Goal: Navigation & Orientation: Find specific page/section

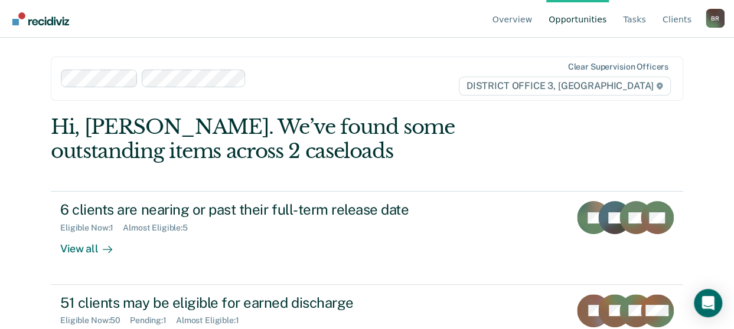
click at [713, 19] on div "B R" at bounding box center [714, 18] width 19 height 19
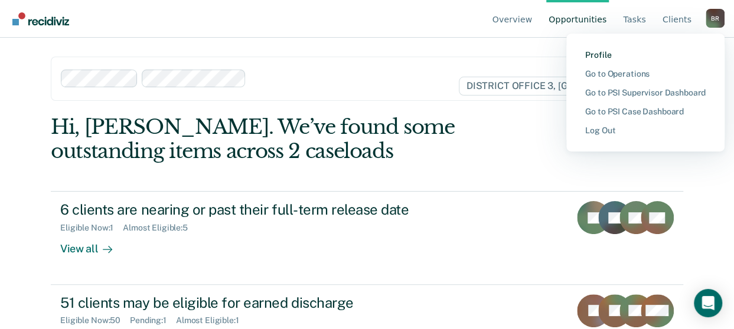
click at [598, 56] on link "Profile" at bounding box center [645, 55] width 120 height 10
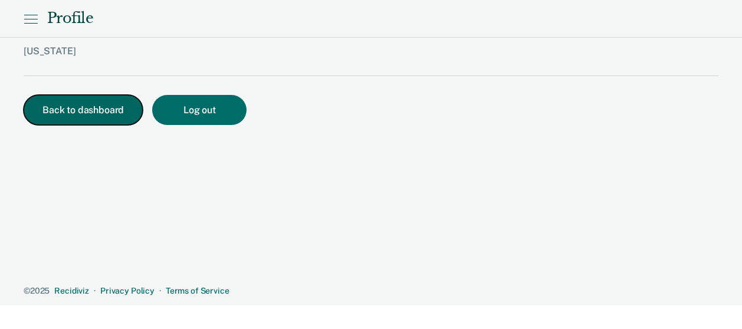
click at [64, 113] on button "Back to dashboard" at bounding box center [83, 110] width 119 height 30
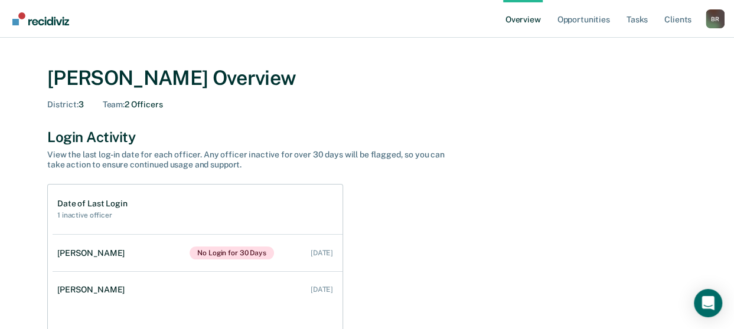
click at [715, 22] on div "B R" at bounding box center [714, 18] width 19 height 19
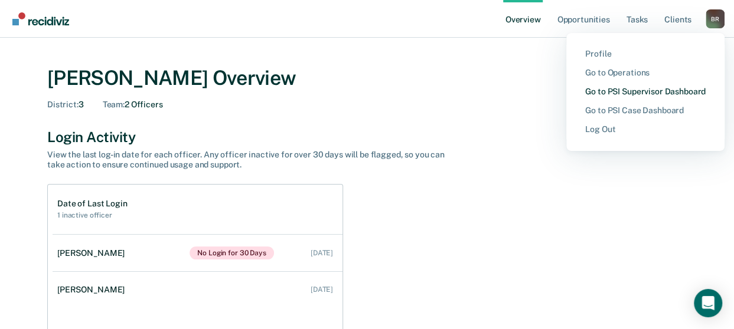
click at [633, 92] on link "Go to PSI Supervisor Dashboard" at bounding box center [645, 92] width 120 height 10
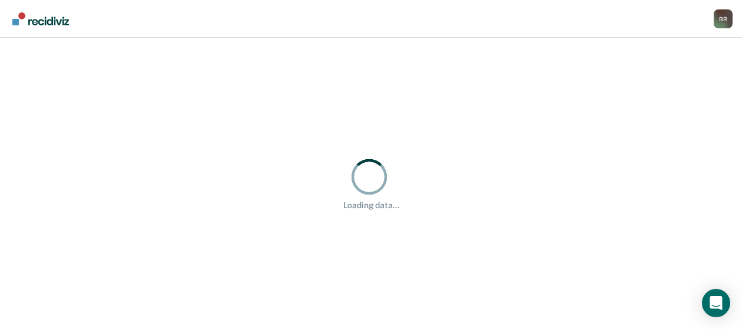
click at [722, 24] on div "B R" at bounding box center [723, 18] width 19 height 19
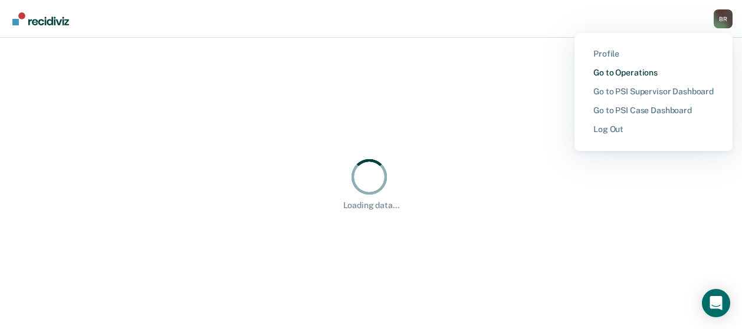
click at [620, 75] on link "Go to Operations" at bounding box center [654, 73] width 120 height 10
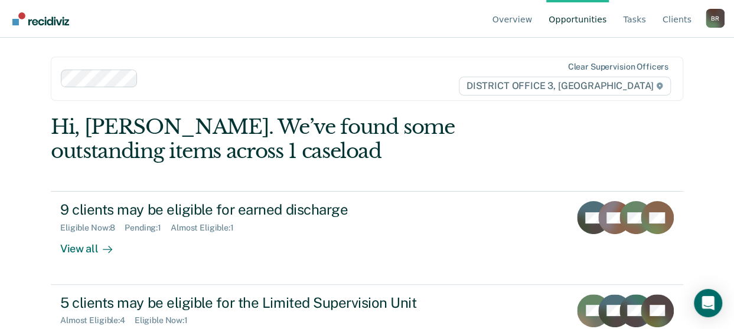
click at [514, 20] on div "B R" at bounding box center [714, 18] width 19 height 19
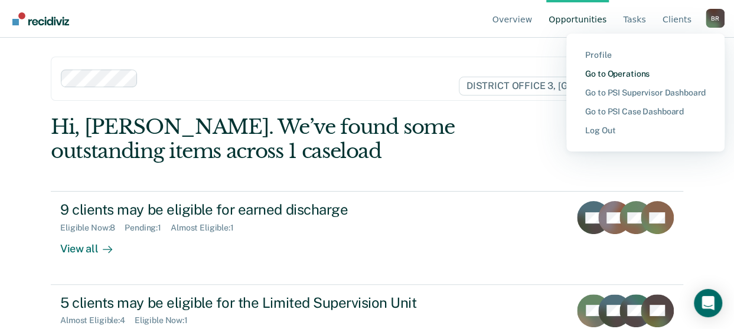
click at [514, 71] on link "Go to Operations" at bounding box center [645, 74] width 120 height 10
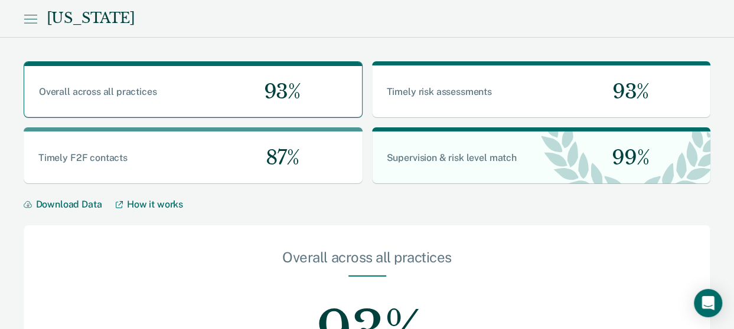
click at [33, 22] on icon at bounding box center [31, 19] width 14 height 14
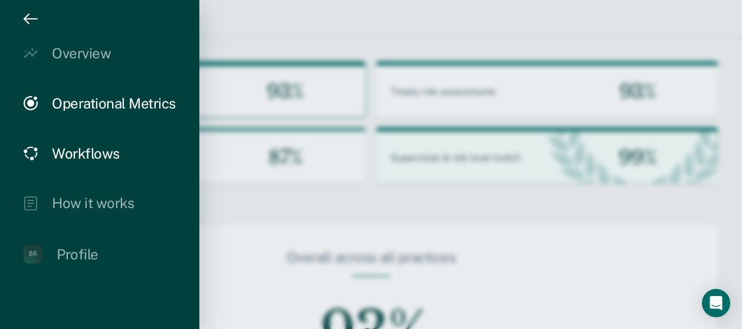
click at [86, 151] on div "Workflows" at bounding box center [86, 153] width 68 height 17
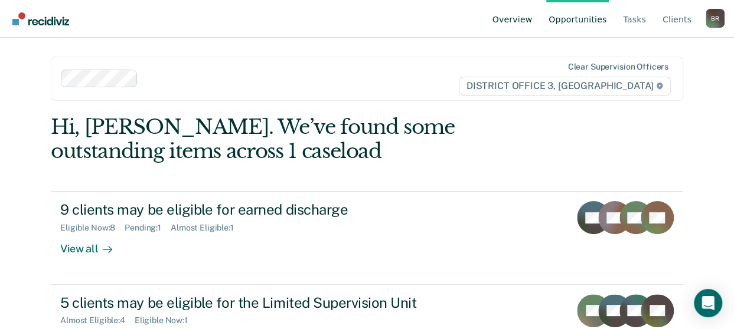
click at [514, 23] on link "Overview" at bounding box center [512, 19] width 45 height 38
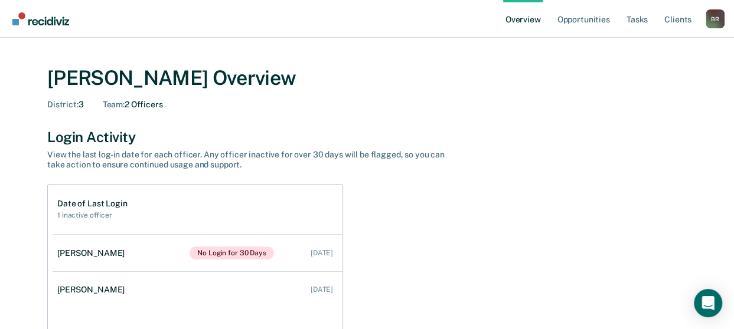
click at [514, 21] on div "B R" at bounding box center [714, 18] width 19 height 19
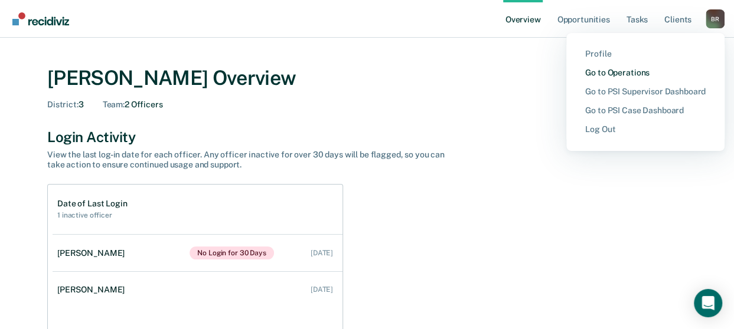
click at [514, 69] on link "Go to Operations" at bounding box center [645, 73] width 120 height 10
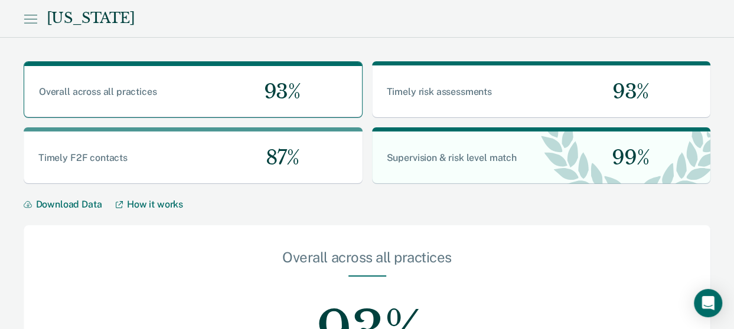
click at [32, 19] on icon at bounding box center [30, 19] width 12 height 0
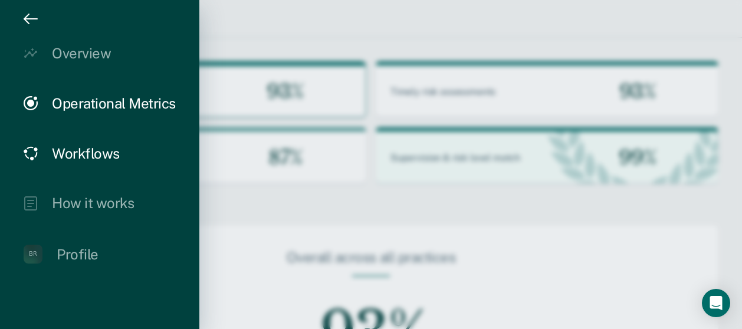
click at [35, 152] on icon "drawer" at bounding box center [31, 153] width 14 height 14
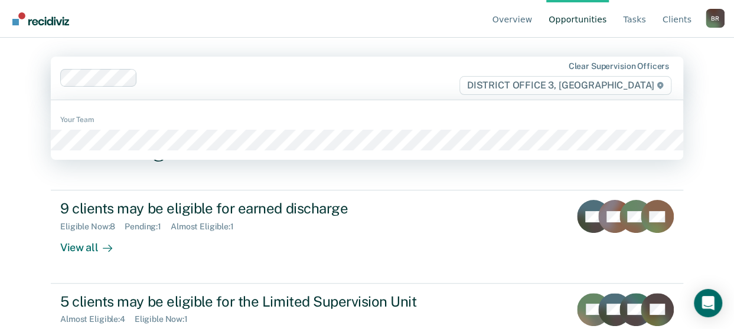
click at [514, 86] on icon at bounding box center [660, 85] width 6 height 7
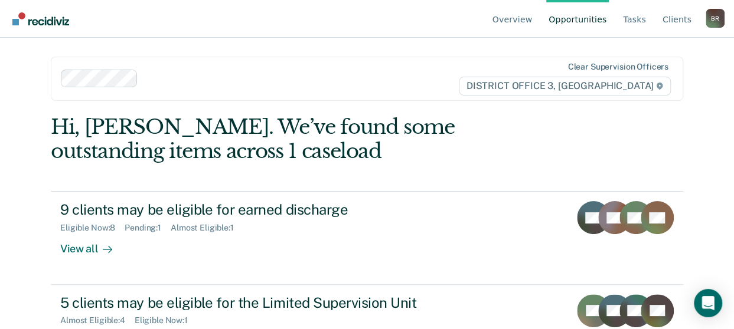
click at [514, 86] on icon at bounding box center [659, 86] width 6 height 7
click at [514, 21] on link "Client s" at bounding box center [677, 19] width 34 height 38
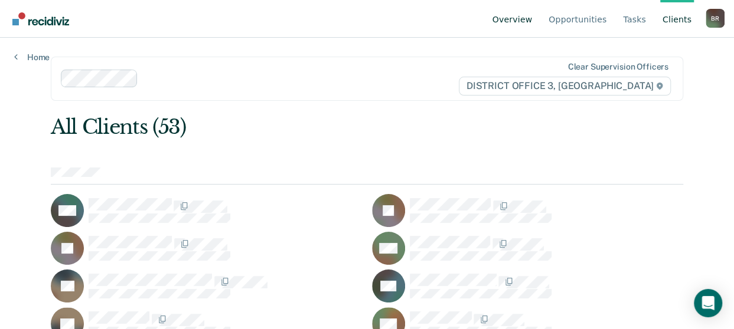
click at [514, 21] on link "Overview" at bounding box center [512, 19] width 45 height 38
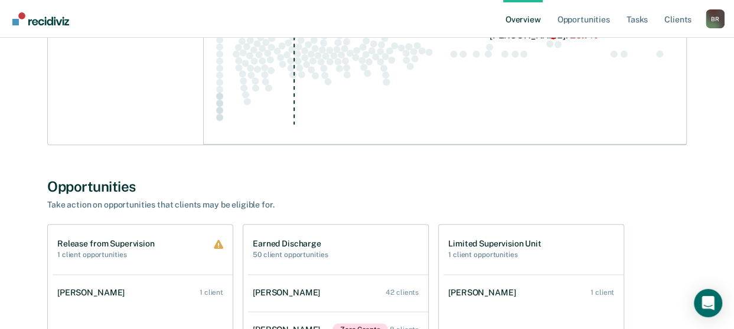
scroll to position [645, 0]
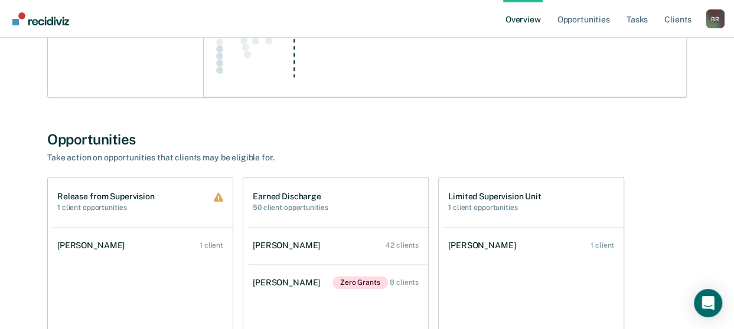
click at [514, 22] on div "B R" at bounding box center [714, 18] width 19 height 19
click at [514, 18] on link "Client s" at bounding box center [678, 19] width 32 height 38
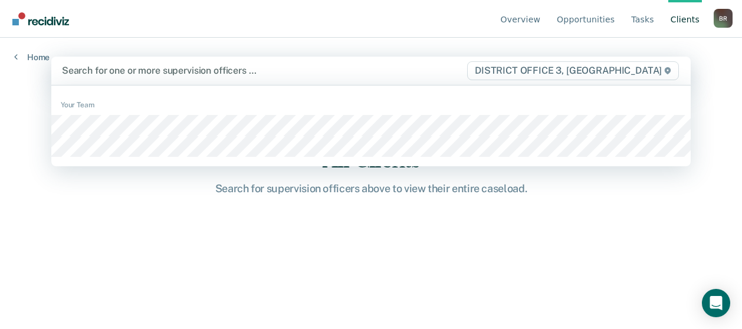
click at [257, 75] on div at bounding box center [264, 71] width 404 height 14
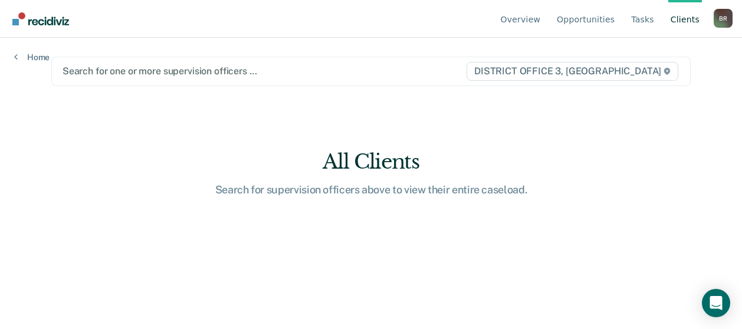
click at [257, 75] on div at bounding box center [264, 71] width 403 height 14
click at [514, 19] on link "Opportunities" at bounding box center [586, 19] width 63 height 38
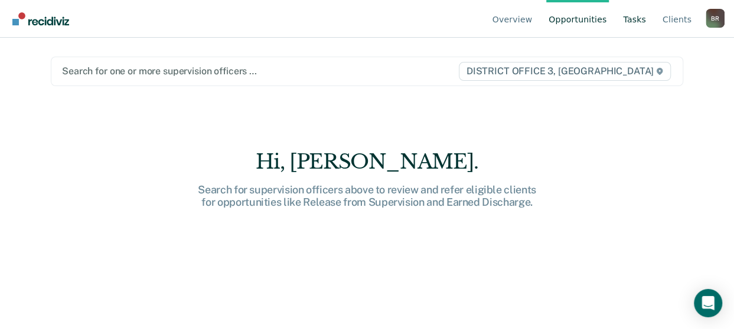
click at [514, 22] on link "Tasks" at bounding box center [634, 19] width 28 height 38
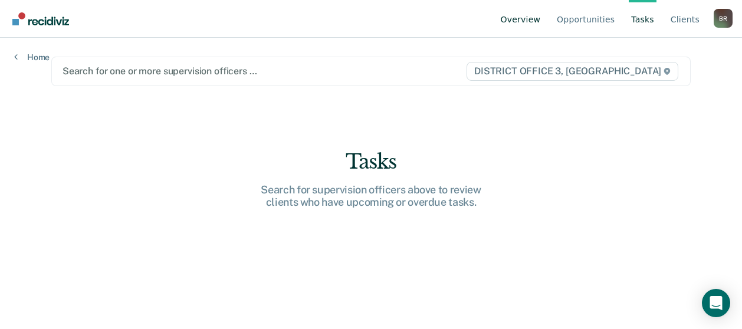
click at [514, 19] on link "Overview" at bounding box center [521, 19] width 45 height 38
